Goal: Task Accomplishment & Management: Use online tool/utility

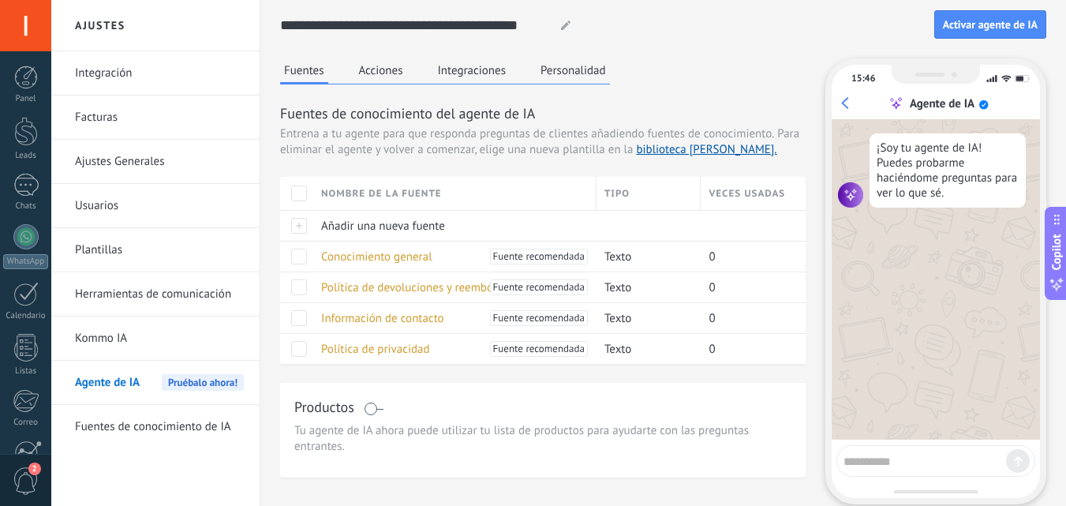
click at [563, 21] on icon at bounding box center [565, 25] width 9 height 9
click at [385, 73] on button "Acciones" at bounding box center [381, 70] width 52 height 24
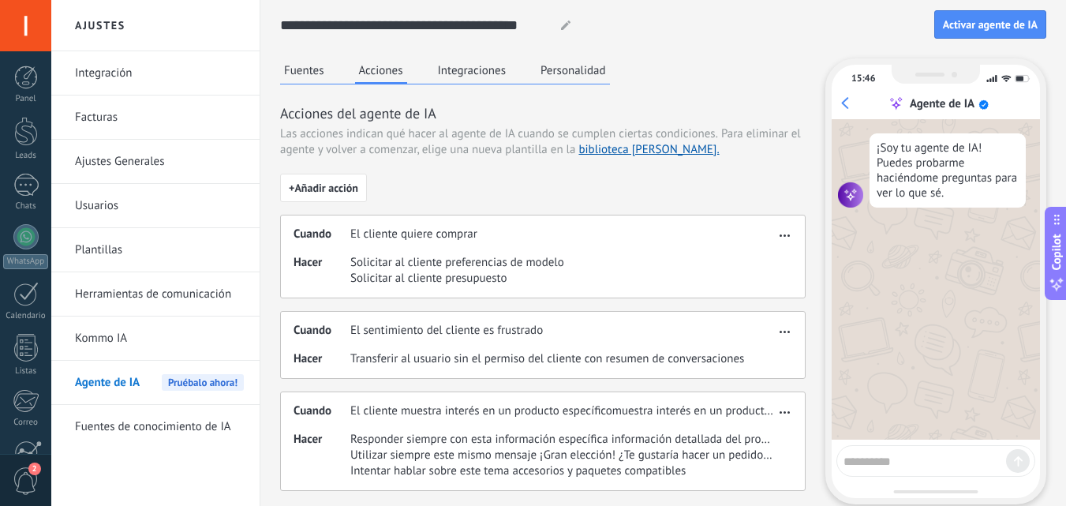
click at [462, 67] on button "Integraciones" at bounding box center [472, 70] width 77 height 24
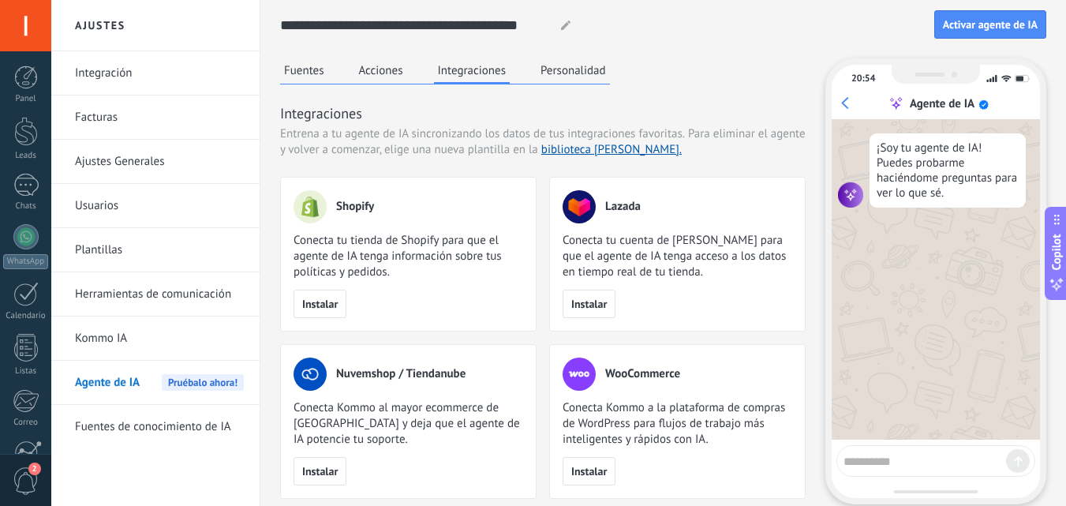
click at [588, 70] on button "Personalidad" at bounding box center [573, 70] width 73 height 24
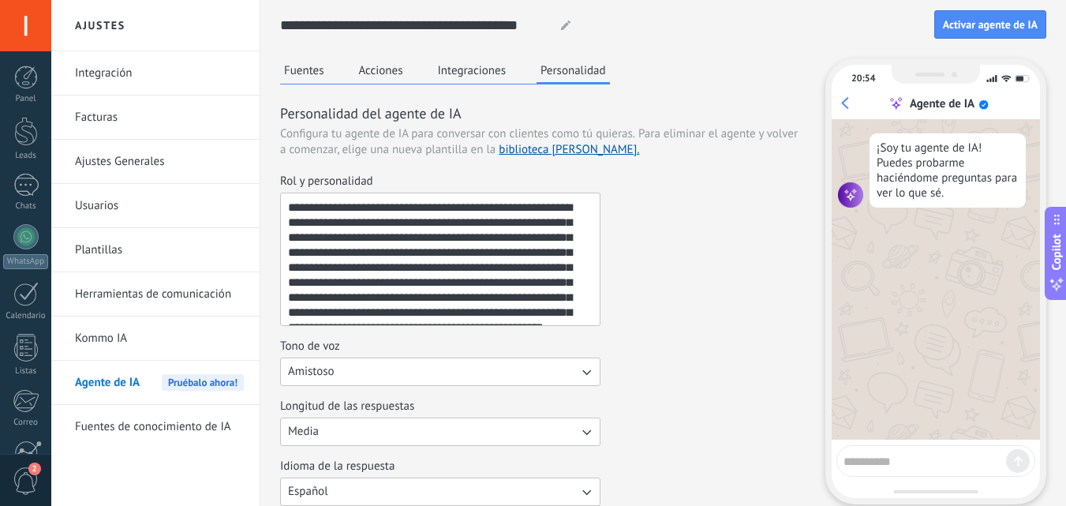
click at [186, 425] on link "Fuentes de conocimiento de IA" at bounding box center [159, 427] width 169 height 44
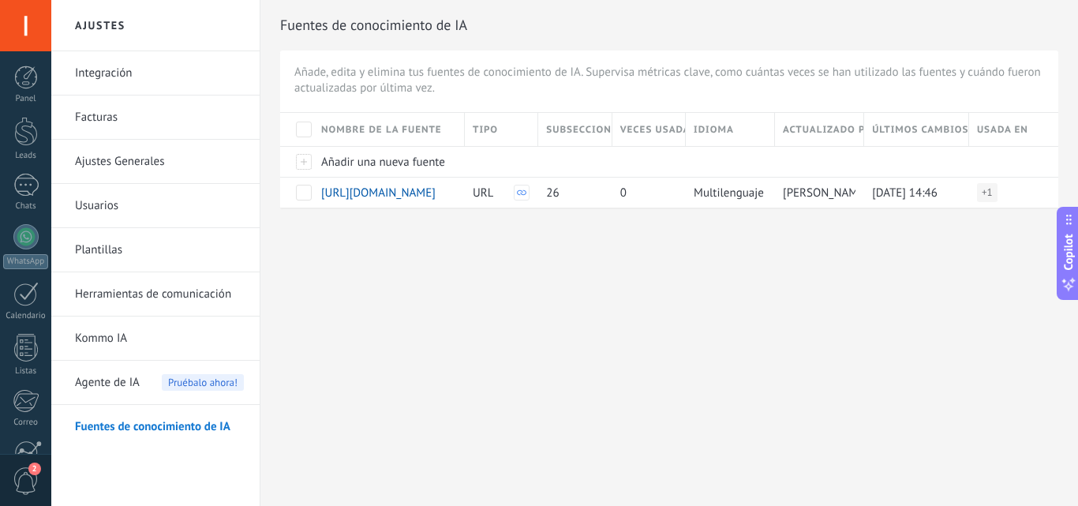
click at [150, 383] on div "Agente de IA Pruébalo ahora!" at bounding box center [159, 383] width 169 height 44
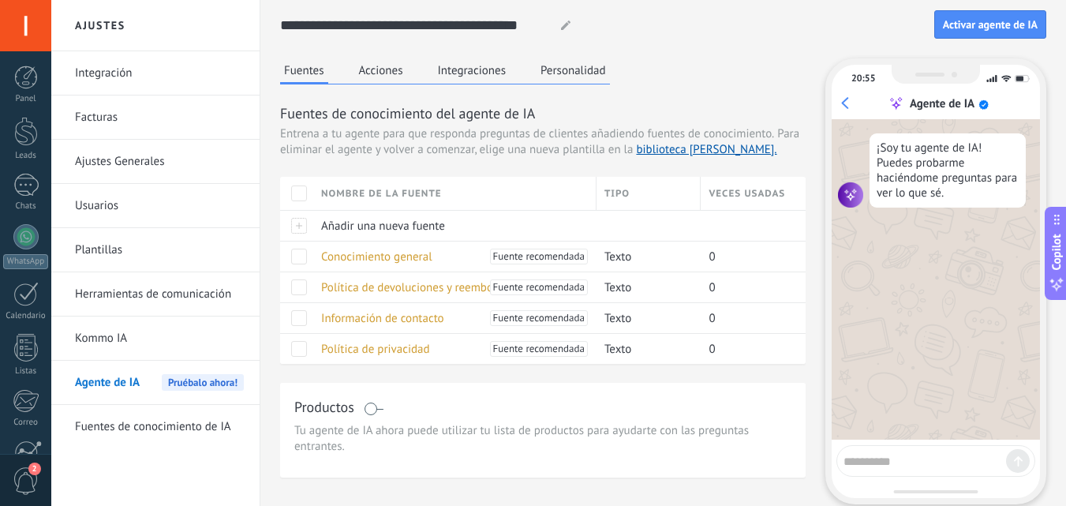
click at [128, 62] on link "Integración" at bounding box center [159, 73] width 169 height 44
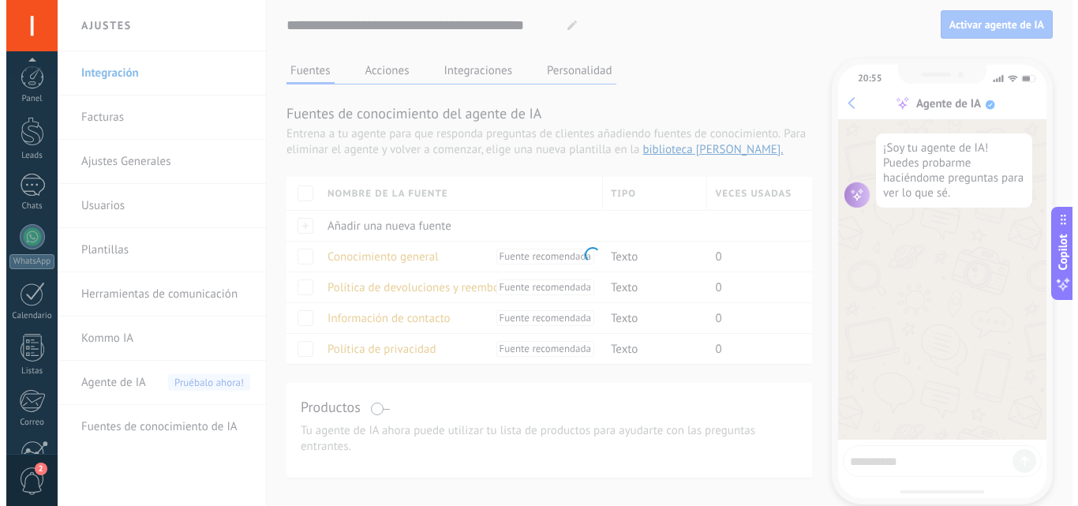
scroll to position [151, 0]
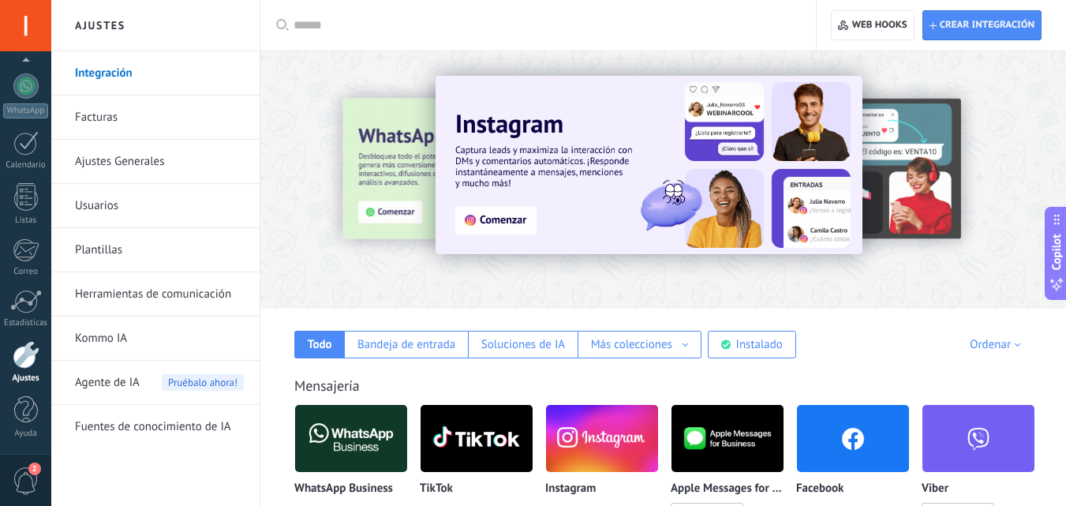
click at [107, 343] on link "Kommo IA" at bounding box center [159, 338] width 169 height 44
